Goal: Transaction & Acquisition: Purchase product/service

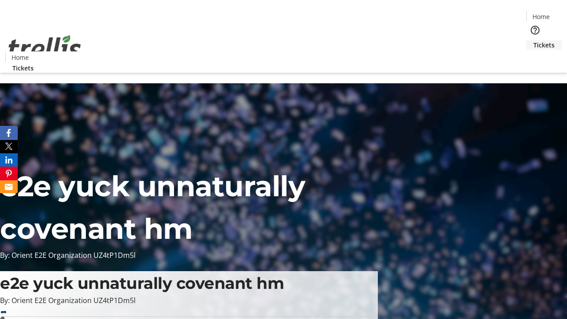
click at [533, 40] on span "Tickets" at bounding box center [543, 44] width 21 height 9
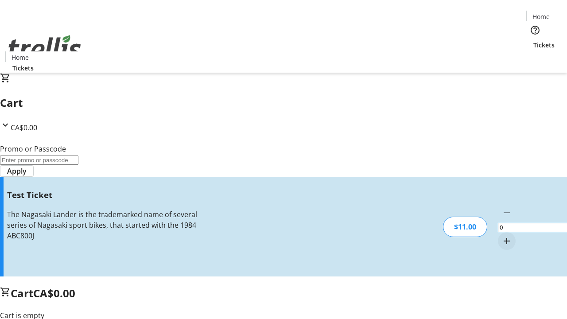
click at [501, 236] on mat-icon "Increment by one" at bounding box center [506, 241] width 11 height 11
type input "1"
type input "UNLOCK"
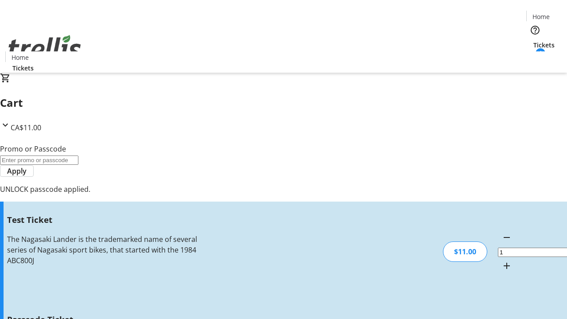
type input "5"
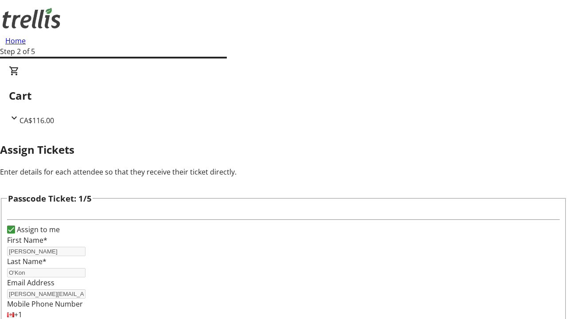
type input "Kaylin"
type input "[PERSON_NAME]"
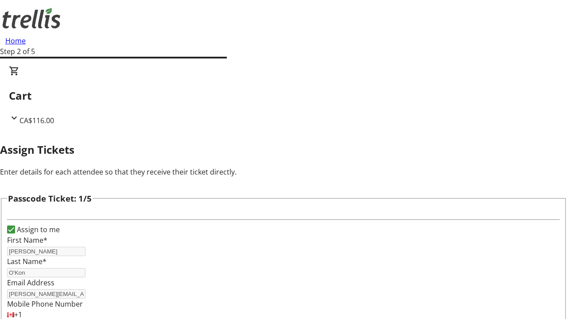
scroll to position [861, 0]
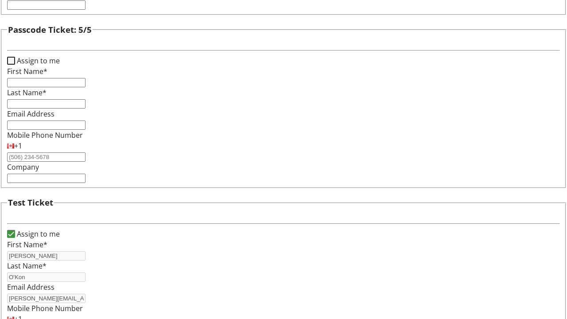
type input "[PERSON_NAME]"
click at [15, 65] on input "Assign to me" at bounding box center [11, 61] width 8 height 8
checkbox input "true"
type input "[PERSON_NAME]"
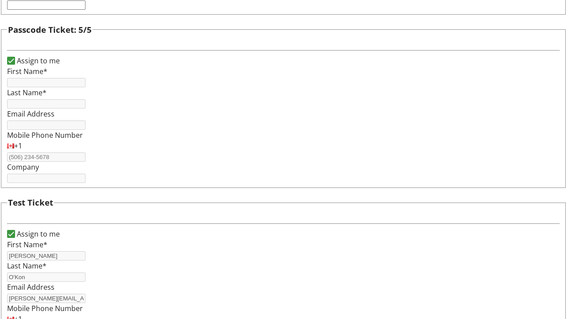
type input "O'Kon"
type input "[PERSON_NAME][EMAIL_ADDRESS][DOMAIN_NAME]"
